Goal: Information Seeking & Learning: Learn about a topic

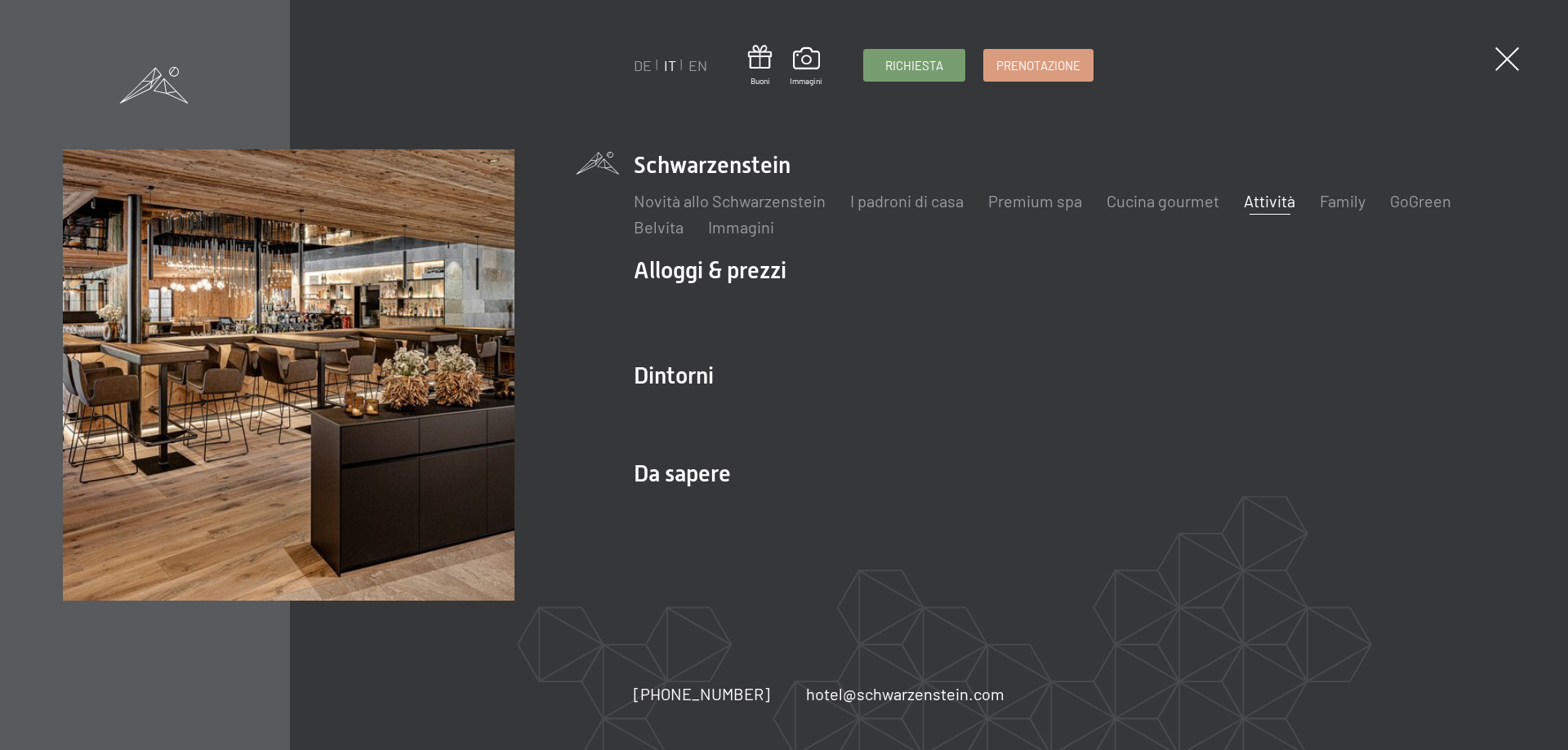
click at [1270, 204] on link "Attività" at bounding box center [1270, 201] width 52 height 20
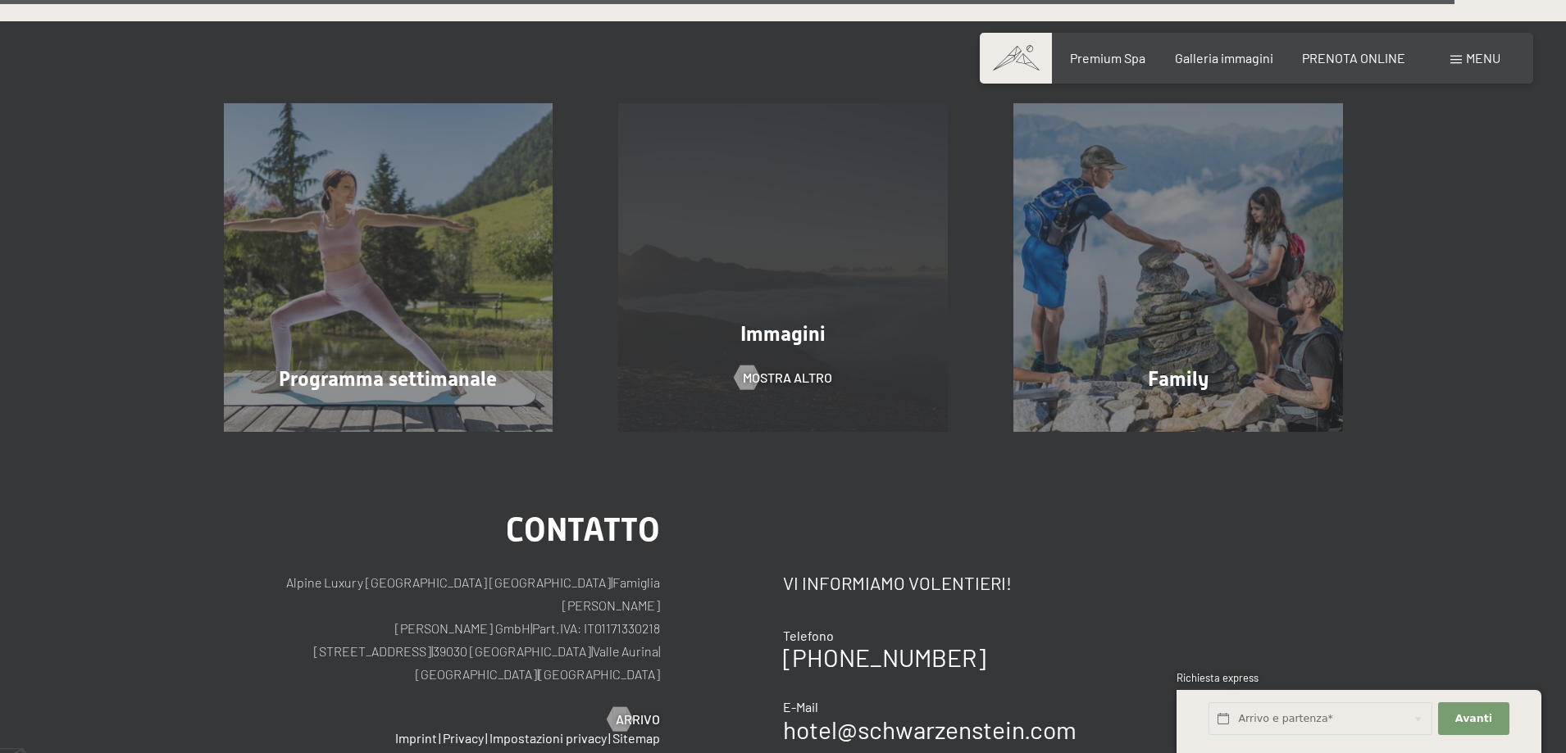
scroll to position [4919, 0]
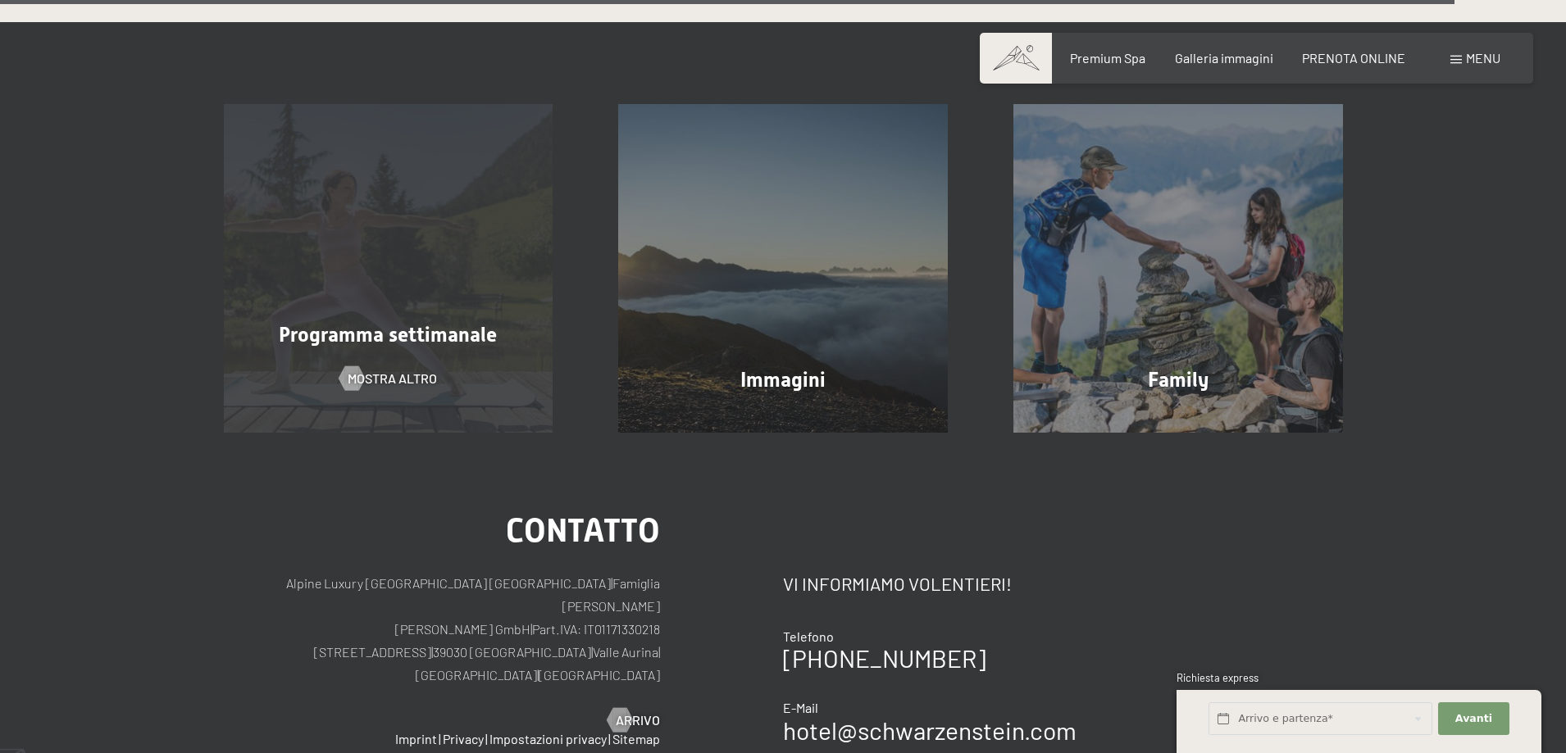
click at [405, 294] on div "Programma settimanale mostra altro" at bounding box center [388, 269] width 395 height 330
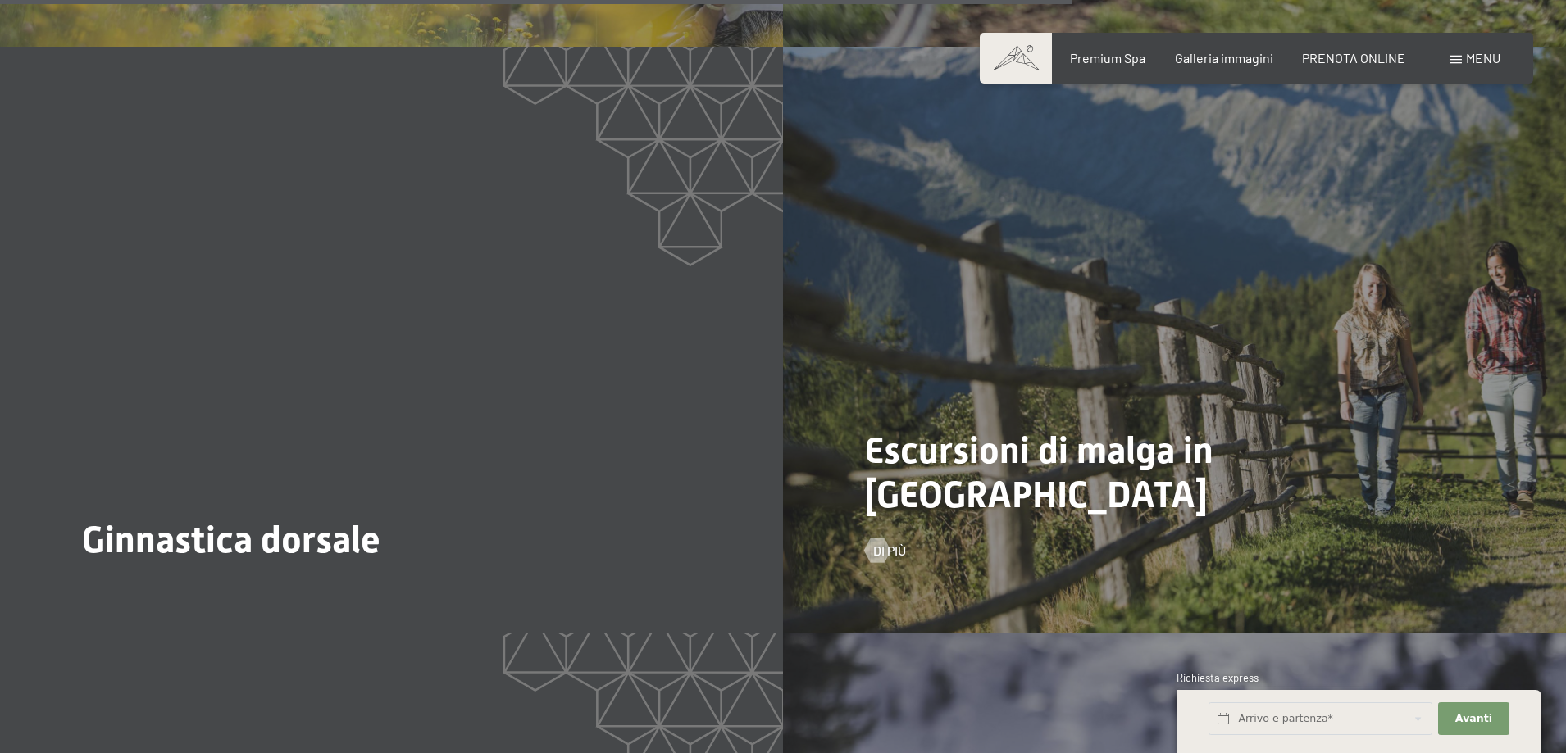
scroll to position [5575, 0]
